Goal: Transaction & Acquisition: Purchase product/service

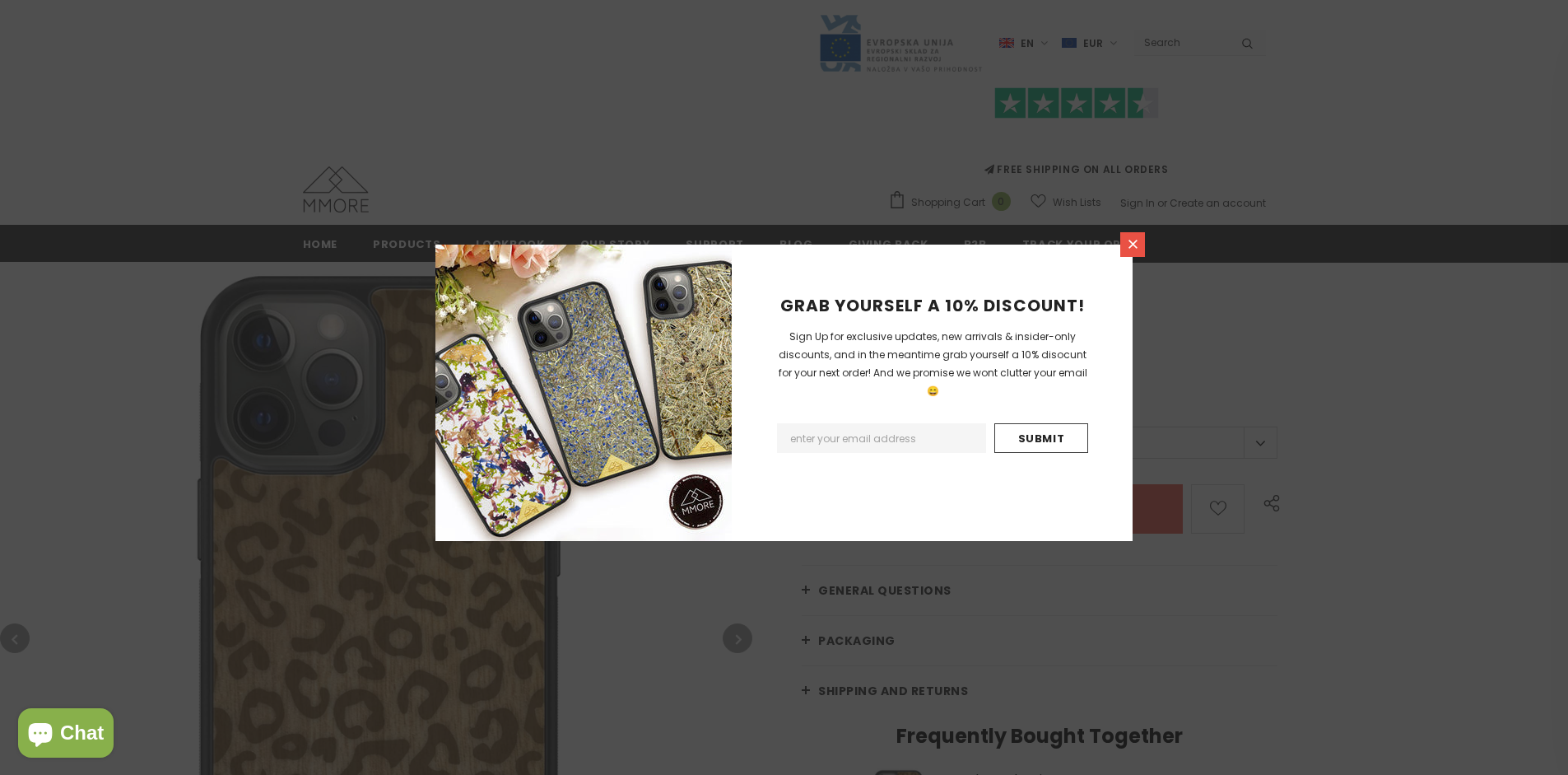
click at [1132, 244] on icon at bounding box center [1133, 244] width 9 height 9
